Goal: Information Seeking & Learning: Find specific fact

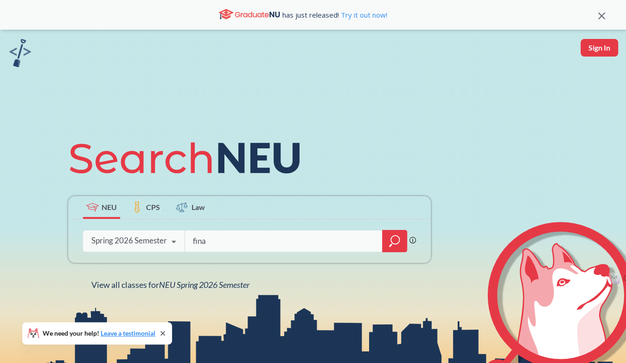
type input "fina"
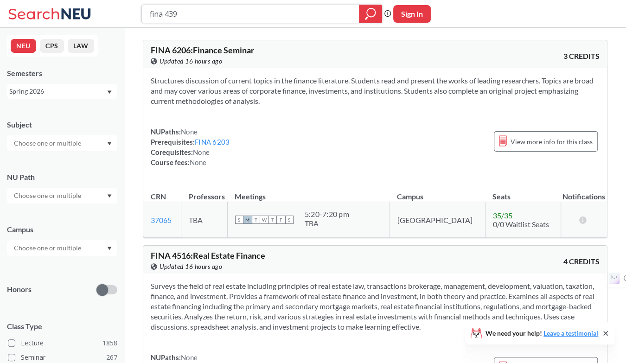
type input "fina 4390"
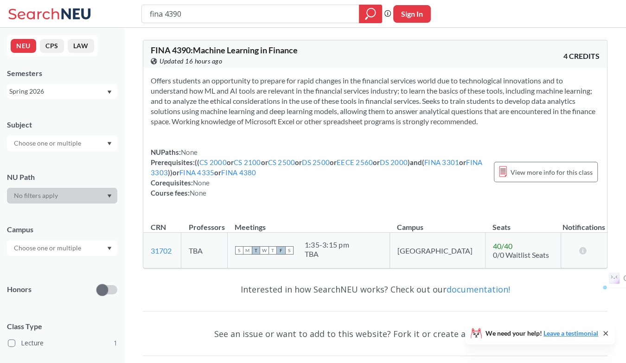
drag, startPoint x: 223, startPoint y: 10, endPoint x: 86, endPoint y: 11, distance: 136.9
click at [86, 11] on div "fina 4390 Phrase search guarantees the exact search appears in the results. Ex.…" at bounding box center [313, 14] width 626 height 28
click at [207, 172] on link "FINA 4335" at bounding box center [197, 172] width 35 height 8
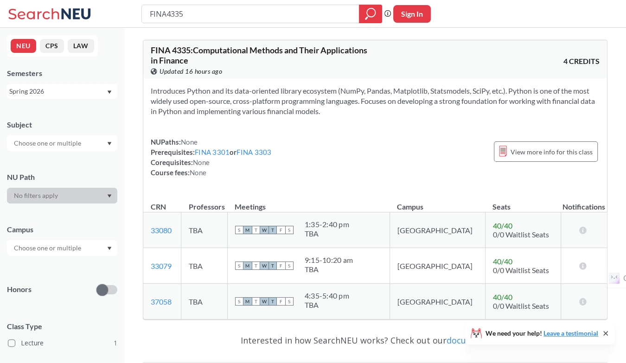
click at [206, 172] on span "None" at bounding box center [198, 172] width 17 height 8
type input "fina 4390"
